Goal: Transaction & Acquisition: Subscribe to service/newsletter

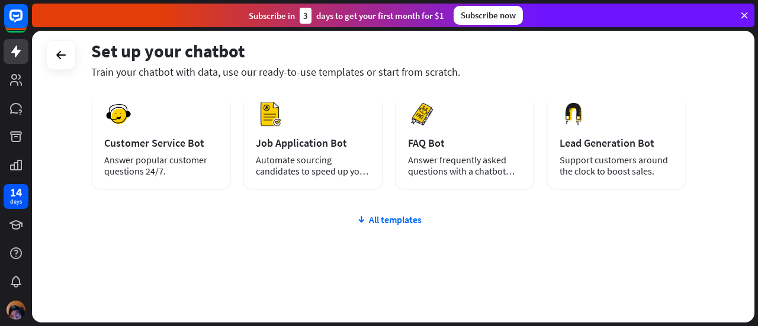
scroll to position [198, 0]
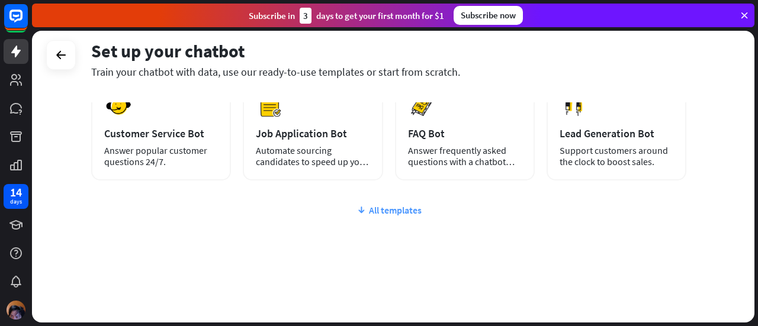
click at [408, 205] on div "All templates" at bounding box center [388, 210] width 595 height 12
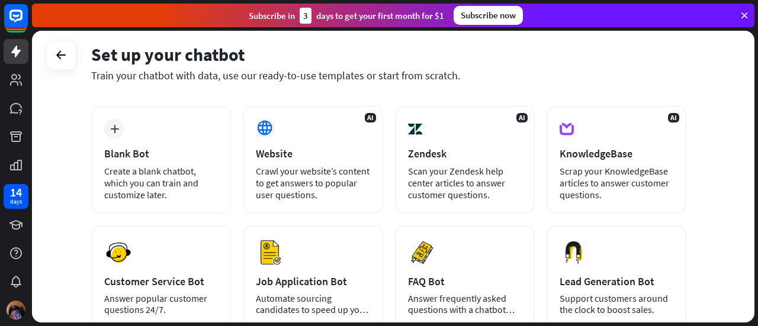
scroll to position [25, 0]
click at [15, 52] on icon at bounding box center [16, 55] width 12 height 12
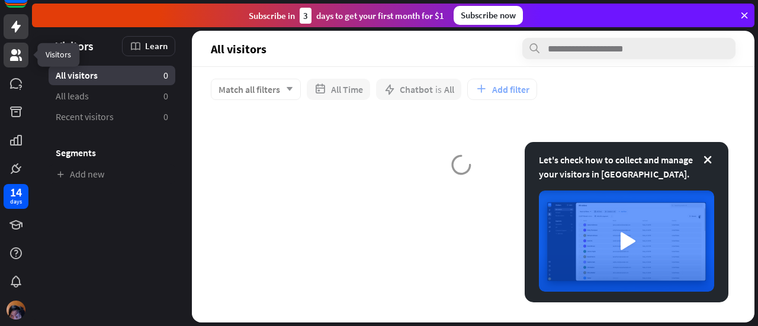
click at [17, 26] on icon at bounding box center [15, 27] width 9 height 12
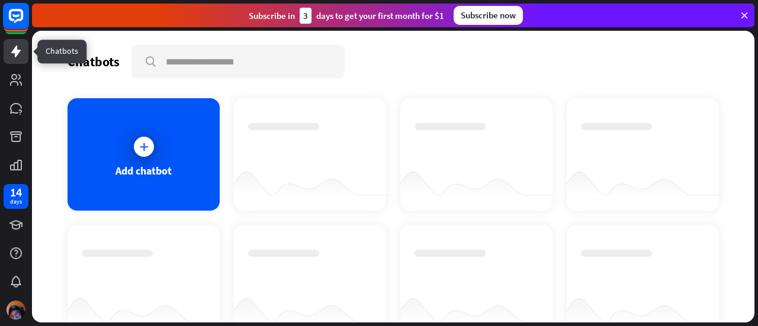
click at [15, 21] on icon at bounding box center [16, 16] width 14 height 14
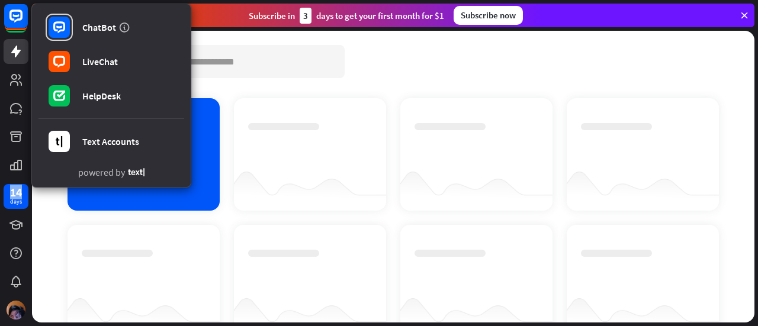
click at [684, 99] on div at bounding box center [643, 154] width 152 height 112
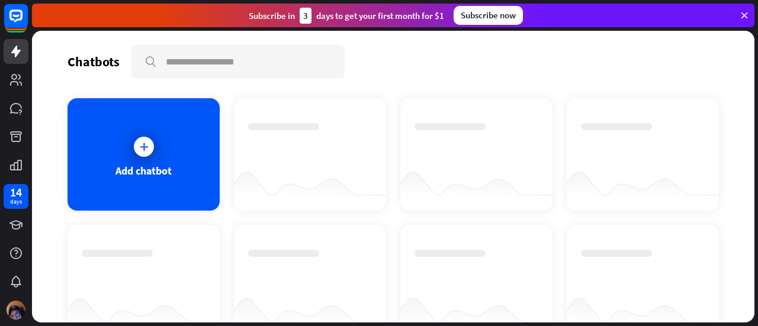
click at [507, 13] on div "Subscribe now" at bounding box center [487, 15] width 69 height 19
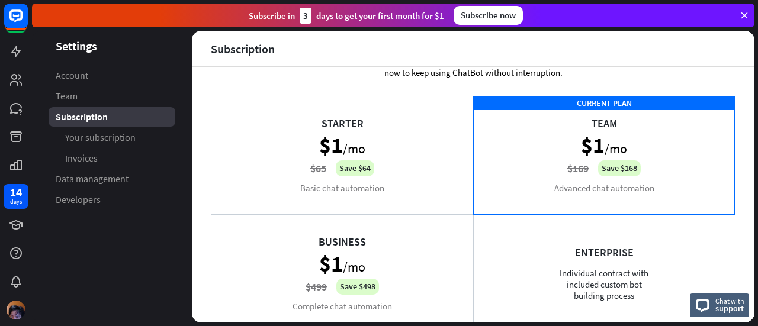
scroll to position [34, 0]
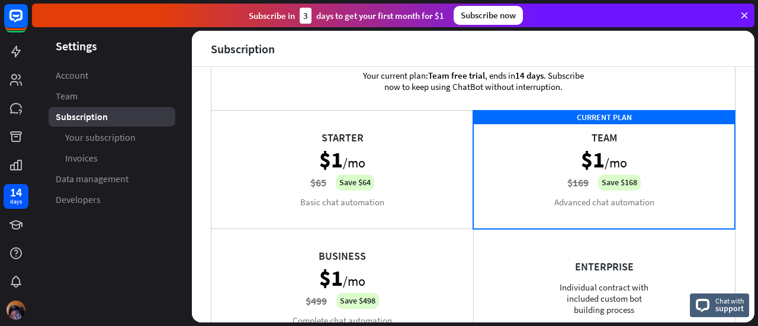
click at [667, 83] on div "Your current plan: Team free trial , ends [DATE] . Subscribe now to keep using …" at bounding box center [472, 81] width 523 height 58
click at [651, 207] on div "CURRENT PLAN Team $1 /mo $169 Save $168 Advanced chat automation" at bounding box center [604, 169] width 262 height 118
click at [430, 191] on div "Starter $1 /mo $65 Save $64 Basic chat automation" at bounding box center [342, 169] width 262 height 118
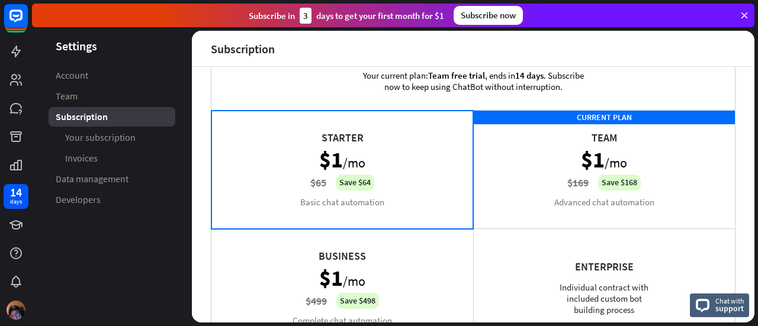
click at [615, 180] on div "CURRENT PLAN Team $1 /mo $169 Save $168 Advanced chat automation" at bounding box center [604, 169] width 262 height 118
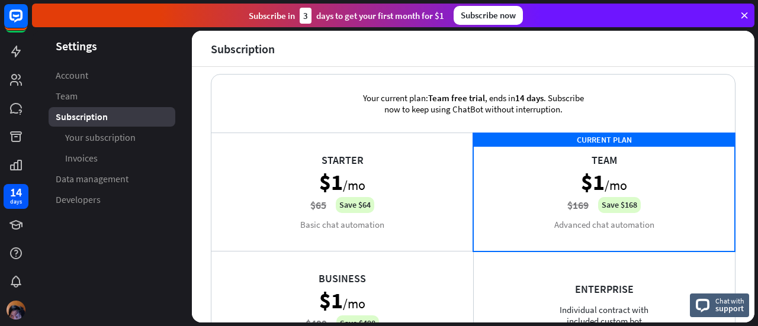
scroll to position [12, 0]
click at [687, 95] on div "Your current plan: Team free trial , ends [DATE] . Subscribe now to keep using …" at bounding box center [472, 104] width 523 height 58
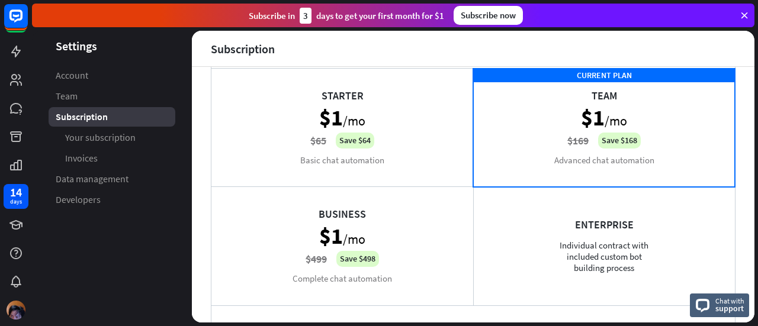
scroll to position [78, 0]
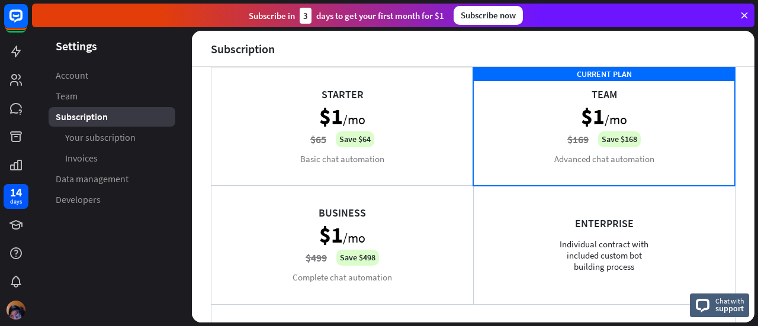
click at [684, 211] on div "Enterprise Individual contract with included custom bot building process" at bounding box center [604, 244] width 262 height 118
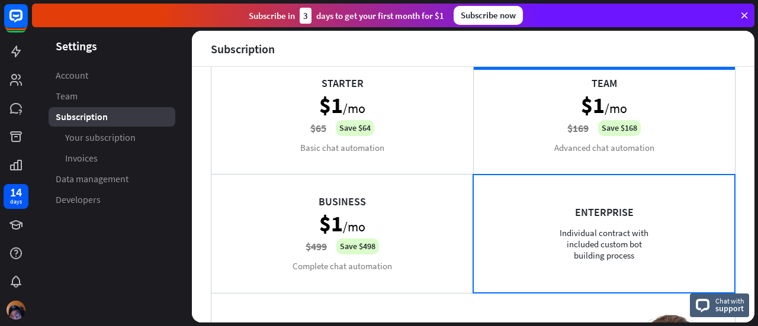
scroll to position [96, 0]
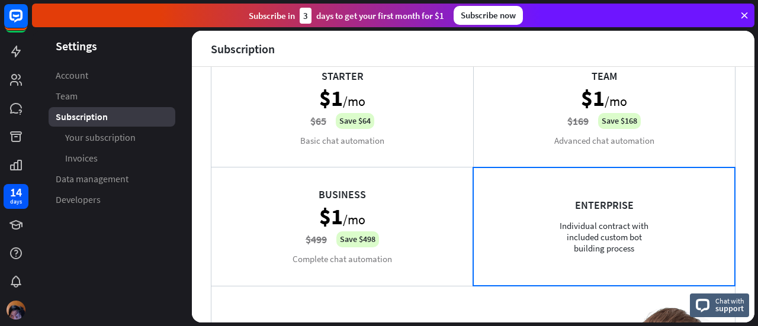
click at [674, 128] on div "CURRENT PLAN Team $1 /mo $169 Save $168 Advanced chat automation" at bounding box center [604, 108] width 262 height 118
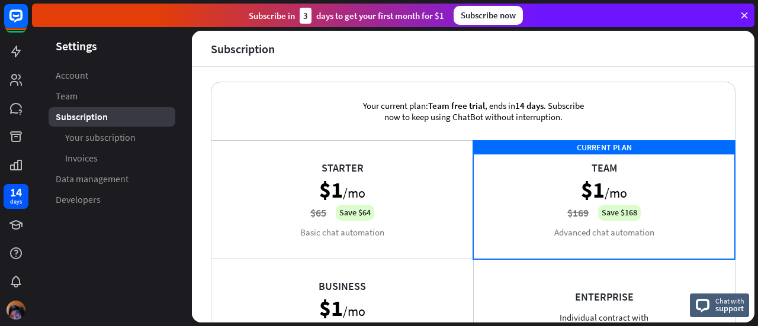
scroll to position [4, 0]
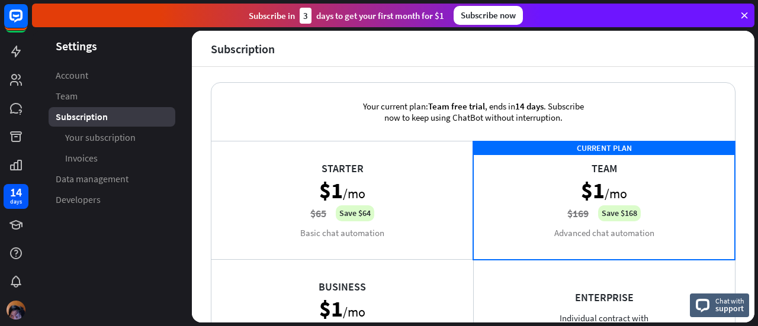
click at [414, 179] on div "Starter $1 /mo $65 Save $64 Basic chat automation" at bounding box center [342, 200] width 262 height 118
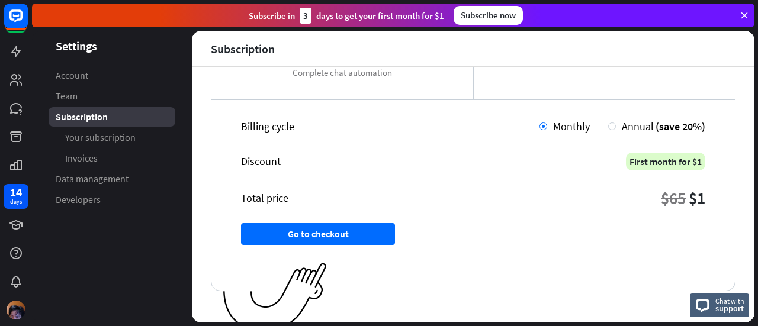
scroll to position [291, 0]
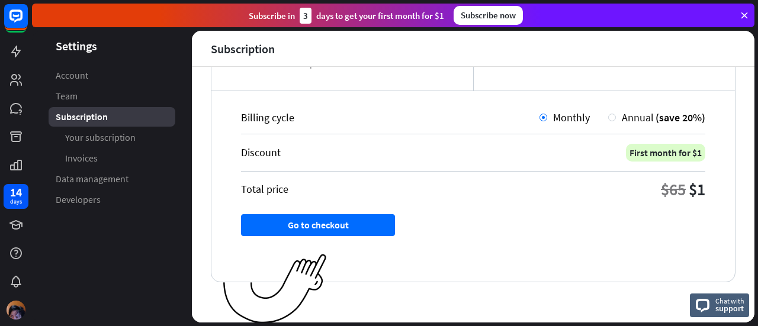
click at [686, 153] on div "First month for $1" at bounding box center [665, 153] width 79 height 18
click at [687, 115] on span "(save 20%)" at bounding box center [680, 118] width 50 height 14
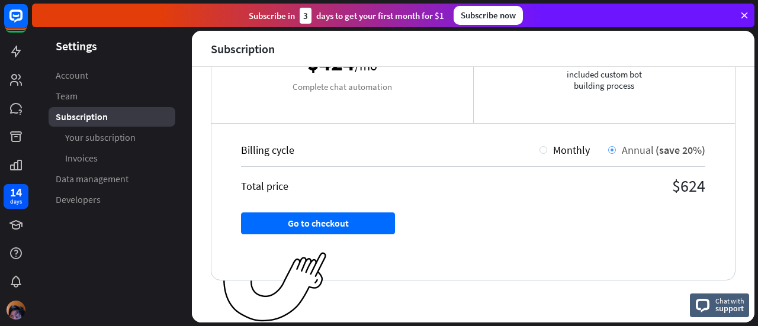
scroll to position [258, 0]
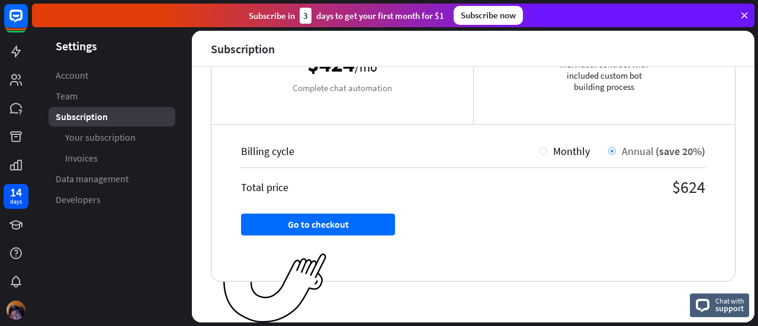
click at [547, 145] on div "Monthly" at bounding box center [568, 151] width 43 height 14
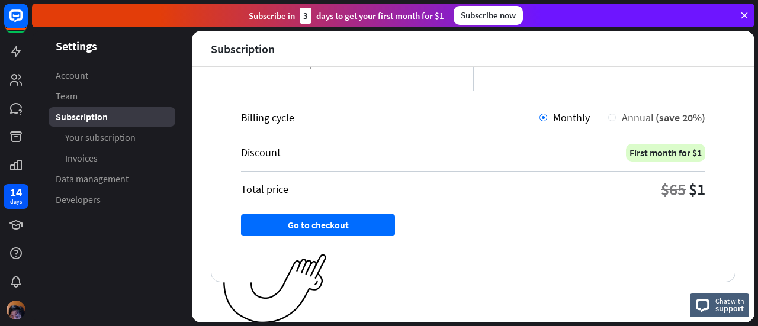
click at [622, 117] on span "Annual" at bounding box center [638, 118] width 32 height 14
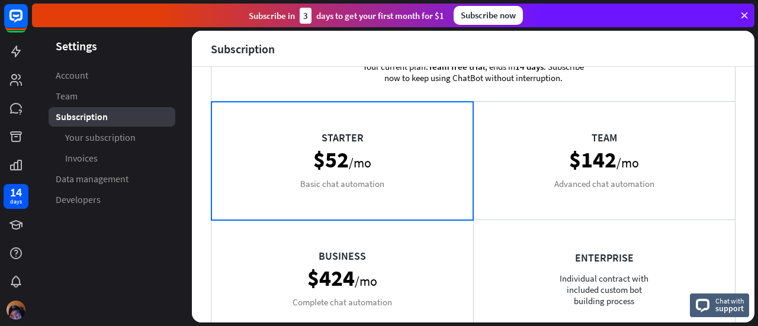
scroll to position [44, 0]
click at [434, 149] on div "Starter $52 /mo Basic chat automation" at bounding box center [342, 160] width 262 height 118
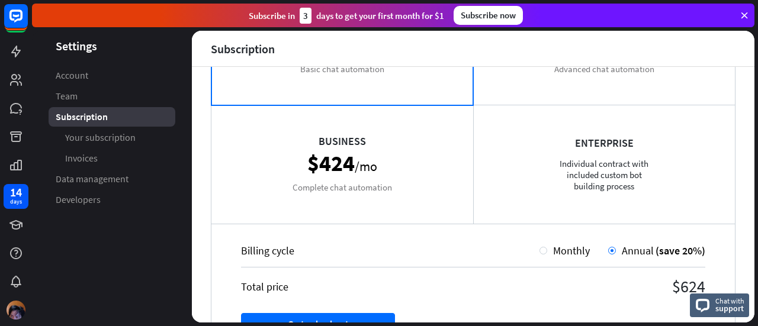
scroll to position [258, 0]
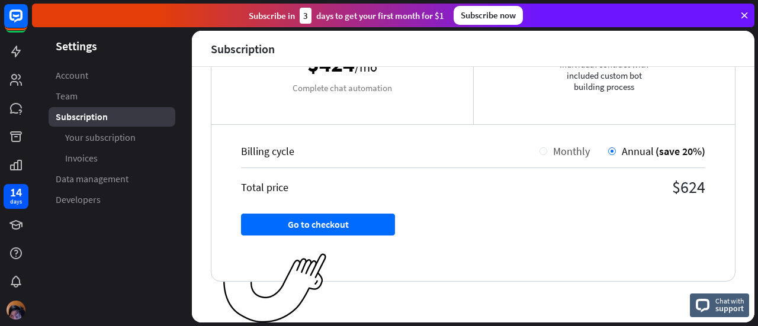
click at [539, 146] on div "Monthly" at bounding box center [564, 151] width 50 height 14
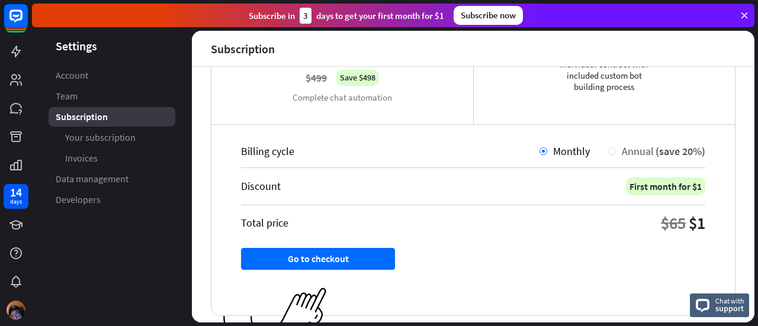
click at [616, 144] on div "Annual (save 20%)" at bounding box center [660, 151] width 89 height 14
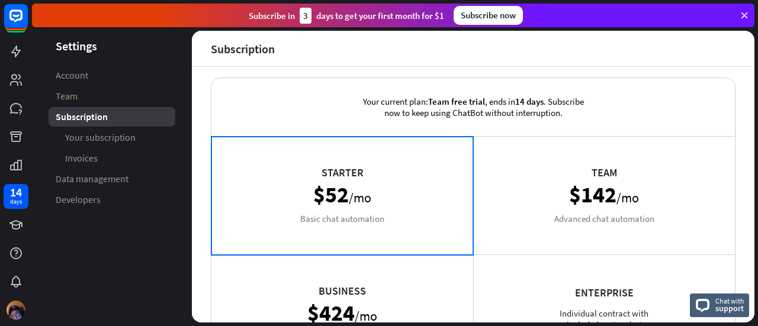
scroll to position [0, 0]
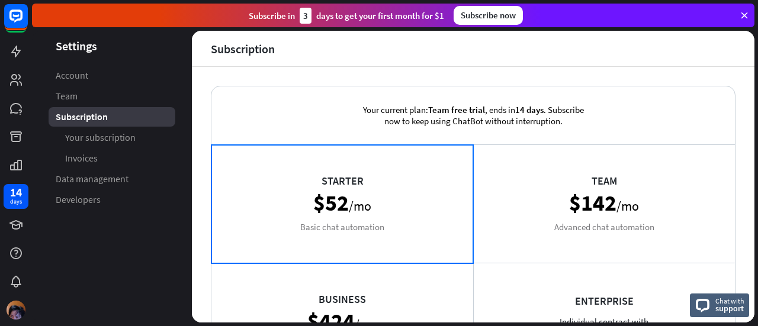
click at [619, 144] on div "Team $142 /mo Advanced chat automation" at bounding box center [604, 203] width 262 height 118
